Goal: Check status: Check status

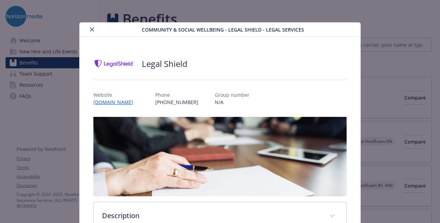
scroll to position [21, 0]
